Goal: Find specific page/section: Find specific page/section

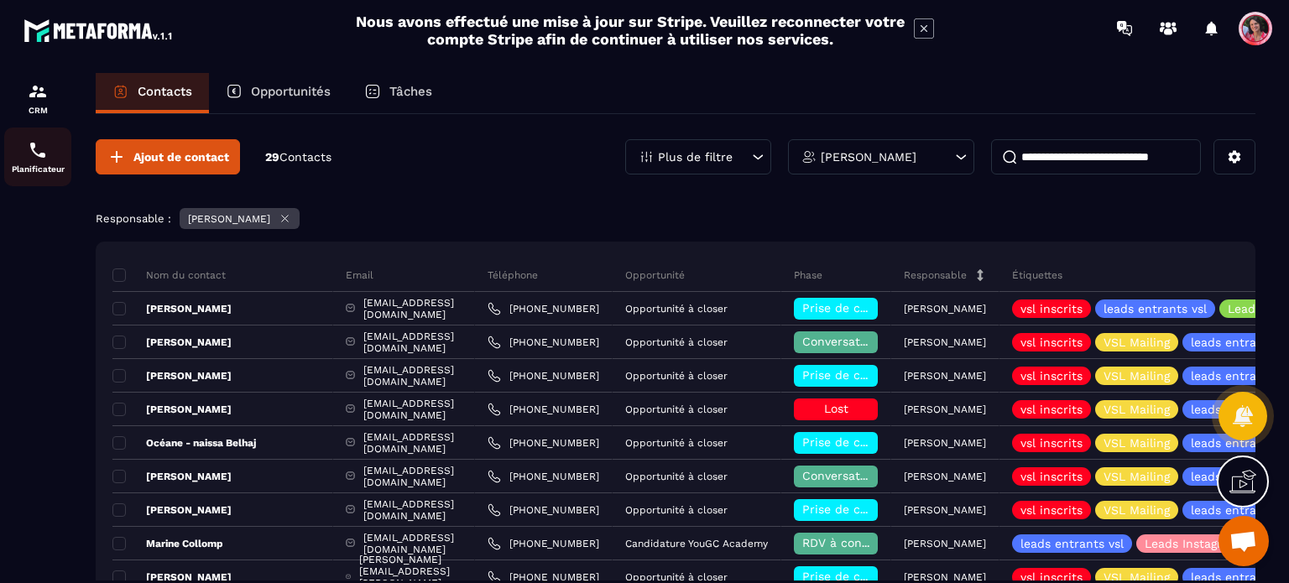
scroll to position [3882, 0]
click at [23, 165] on p "Planificateur" at bounding box center [37, 168] width 67 height 9
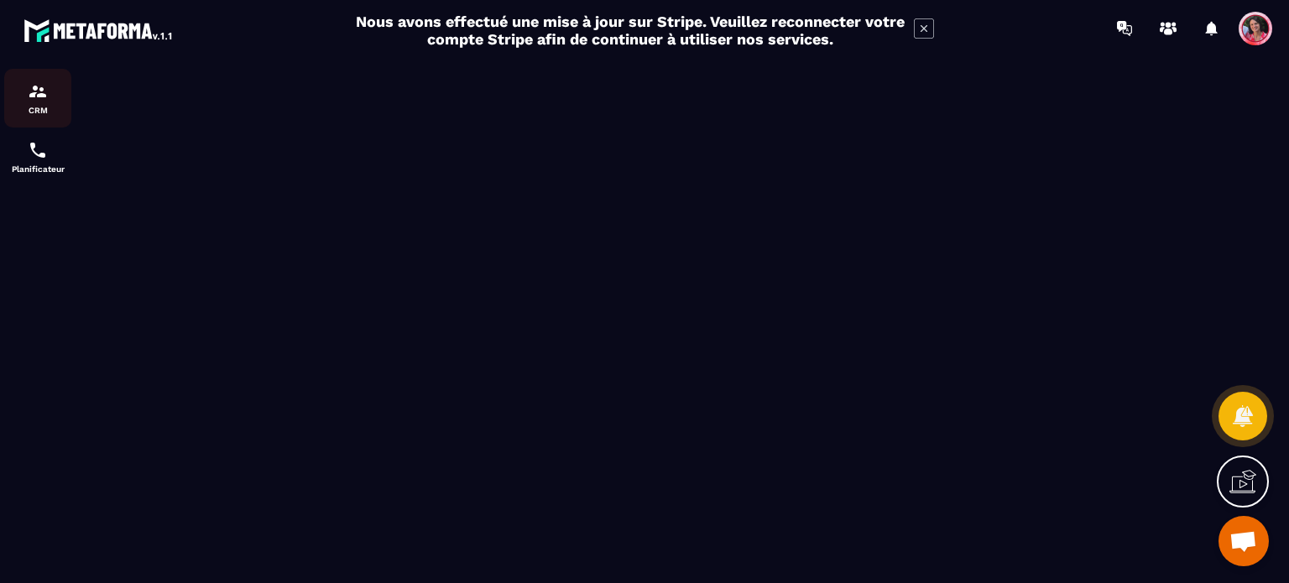
click at [39, 91] on img at bounding box center [38, 91] width 20 height 20
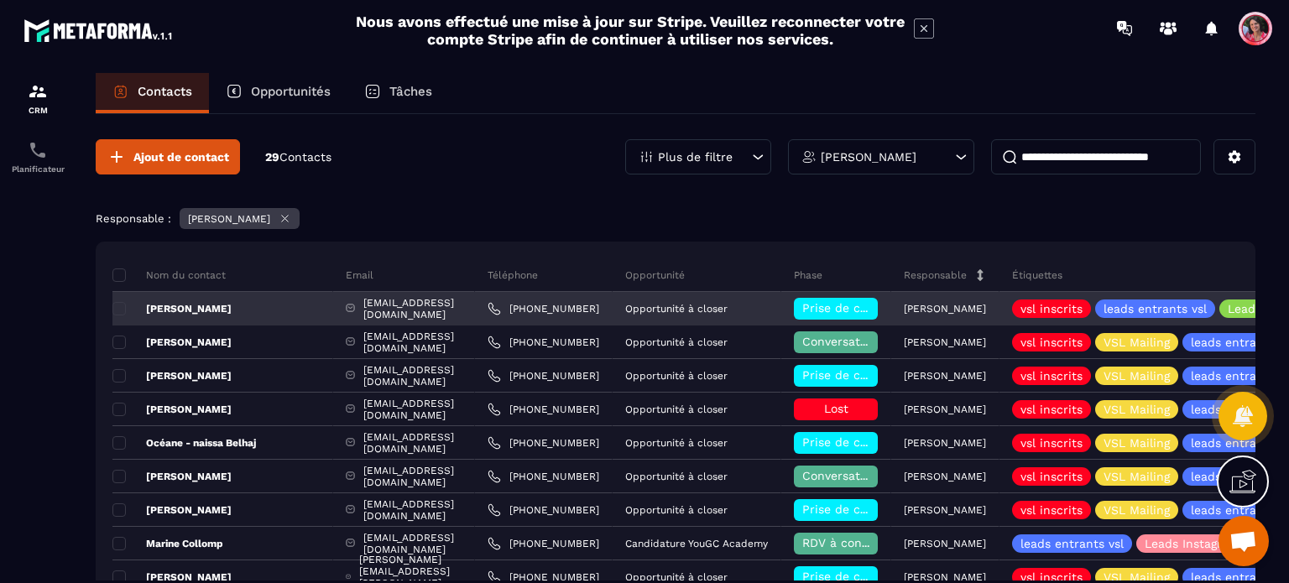
click at [395, 300] on div "[EMAIL_ADDRESS][DOMAIN_NAME]" at bounding box center [404, 309] width 142 height 34
click at [270, 307] on div "[PERSON_NAME]" at bounding box center [222, 309] width 221 height 34
